Goal: Check status: Check status

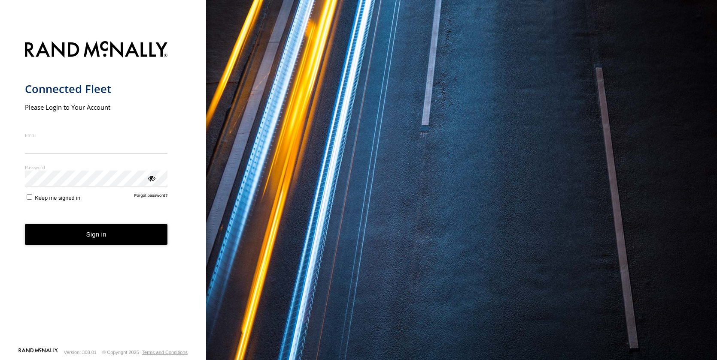
click at [54, 148] on input "Email" at bounding box center [96, 146] width 143 height 15
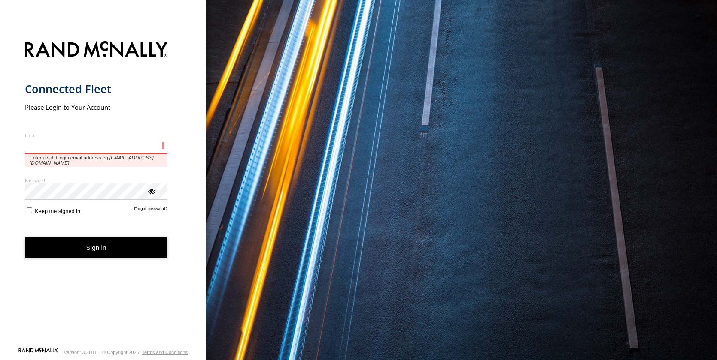
type input "**********"
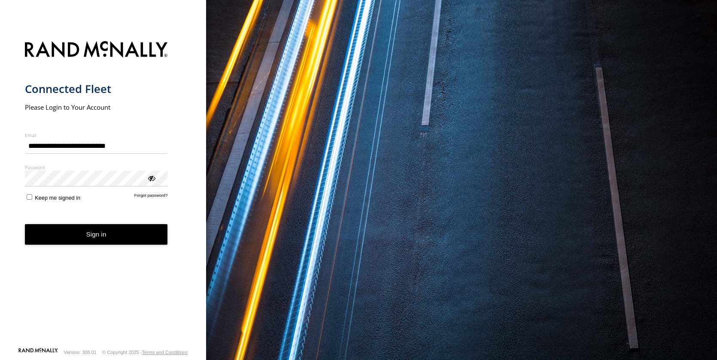
click at [90, 234] on button "Sign in" at bounding box center [96, 234] width 143 height 21
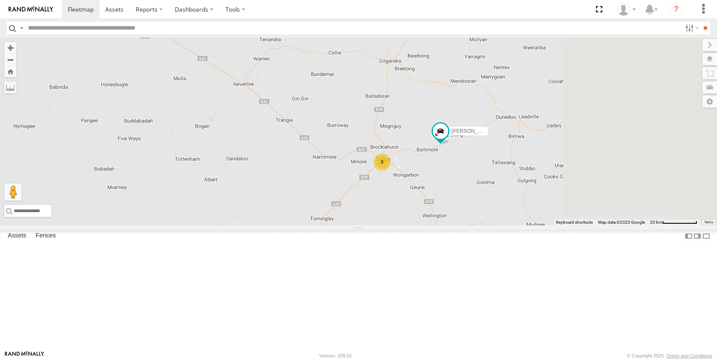
drag, startPoint x: 544, startPoint y: 297, endPoint x: 368, endPoint y: 188, distance: 207.3
click at [366, 188] on div "[PERSON_NAME] - NEW ute [PERSON_NAME] [PERSON_NAME] [PERSON_NAME] [PERSON_NAME]…" at bounding box center [358, 132] width 717 height 188
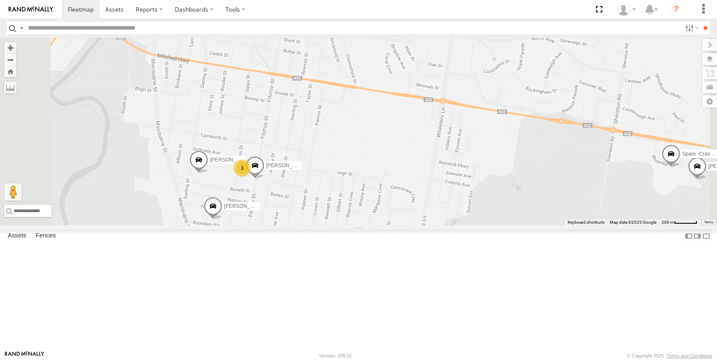
drag, startPoint x: 383, startPoint y: 246, endPoint x: 405, endPoint y: 231, distance: 26.7
click at [407, 226] on div "[PERSON_NAME] - NEW ute [PERSON_NAME] [PERSON_NAME] [PERSON_NAME] [PERSON_NAME]…" at bounding box center [358, 132] width 717 height 188
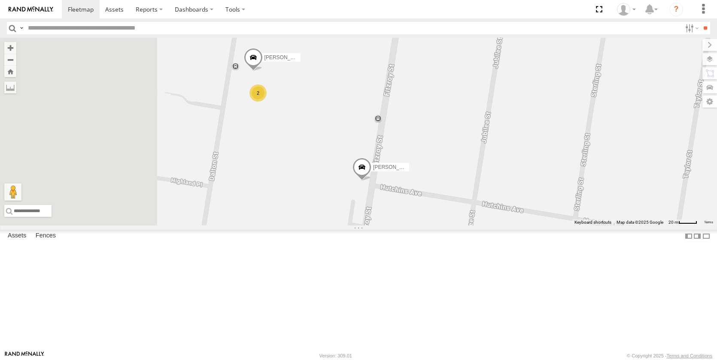
drag, startPoint x: 294, startPoint y: 245, endPoint x: 419, endPoint y: 249, distance: 124.9
click at [419, 226] on div "[PERSON_NAME] - NEW ute [PERSON_NAME] [PERSON_NAME] [PERSON_NAME] [PERSON_NAME]…" at bounding box center [358, 132] width 717 height 188
